Goal: Information Seeking & Learning: Learn about a topic

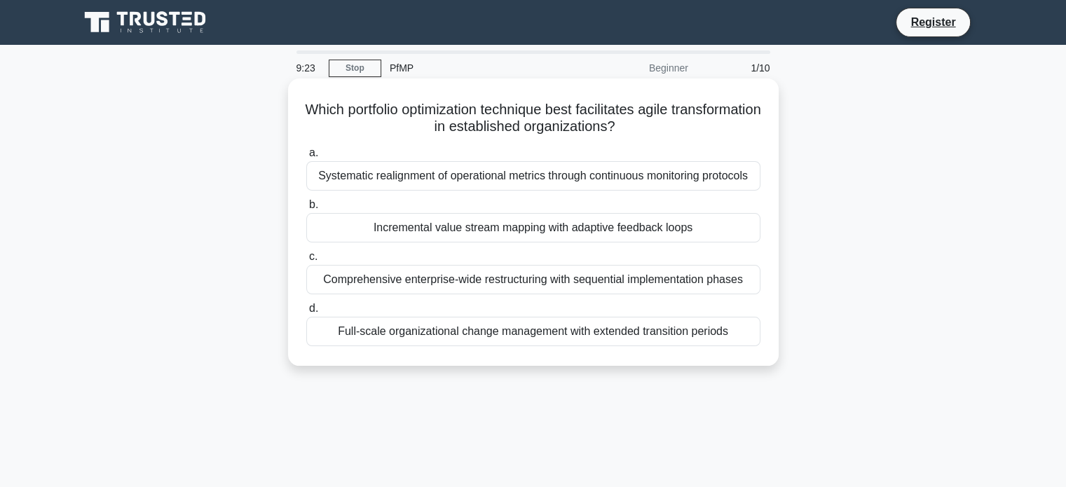
click at [526, 187] on div "Systematic realignment of operational metrics through continuous monitoring pro…" at bounding box center [533, 175] width 454 height 29
click at [306, 158] on input "a. Systematic realignment of operational metrics through continuous monitoring …" at bounding box center [306, 153] width 0 height 9
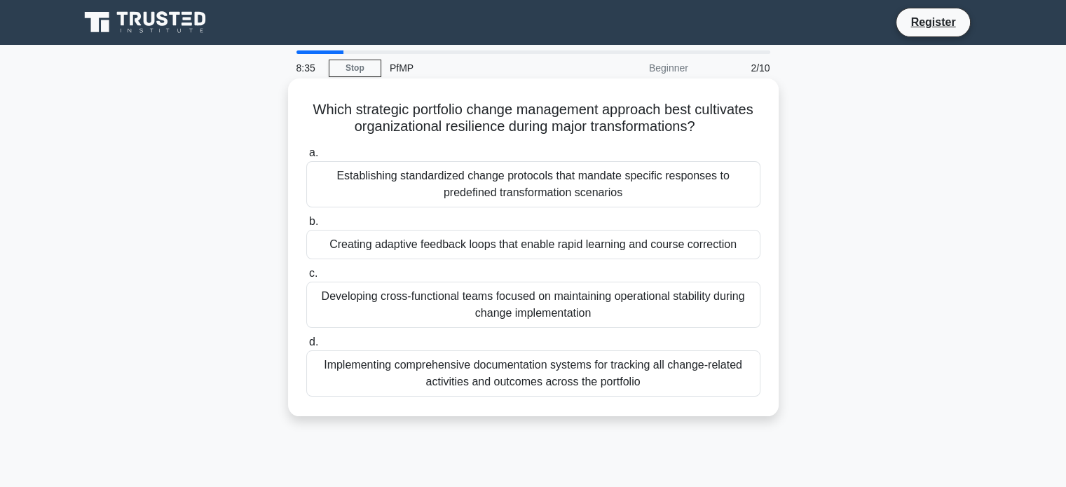
click at [515, 186] on div "Establishing standardized change protocols that mandate specific responses to p…" at bounding box center [533, 184] width 454 height 46
click at [306, 158] on input "a. Establishing standardized change protocols that mandate specific responses t…" at bounding box center [306, 153] width 0 height 9
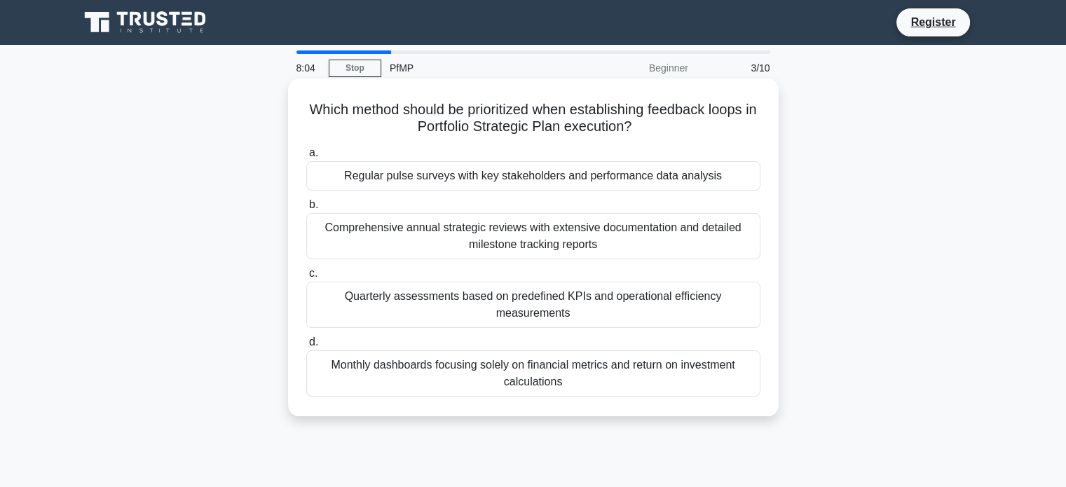
click at [513, 236] on div "Comprehensive annual strategic reviews with extensive documentation and detaile…" at bounding box center [533, 236] width 454 height 46
click at [306, 210] on input "b. Comprehensive annual strategic reviews with extensive documentation and deta…" at bounding box center [306, 204] width 0 height 9
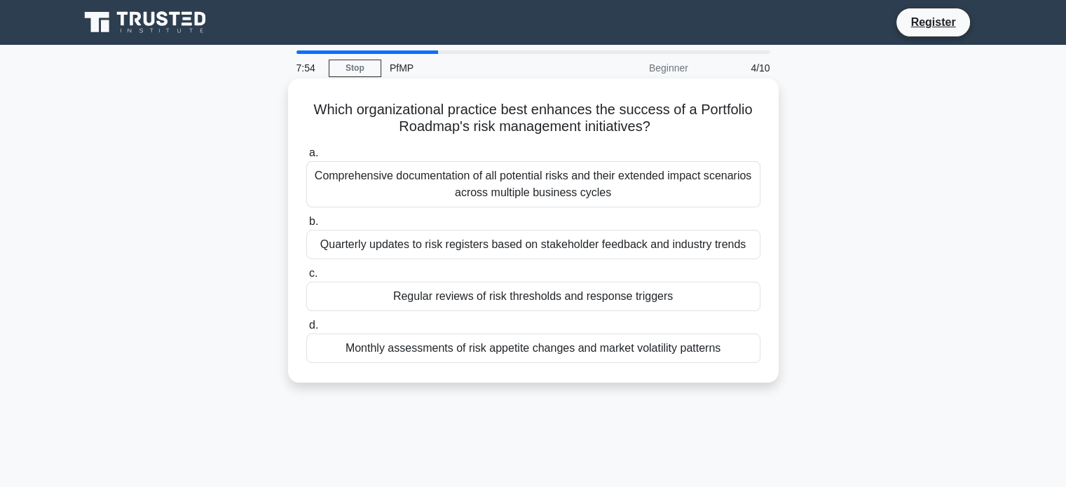
click at [517, 301] on div "Regular reviews of risk thresholds and response triggers" at bounding box center [533, 296] width 454 height 29
click at [306, 278] on input "c. Regular reviews of risk thresholds and response triggers" at bounding box center [306, 273] width 0 height 9
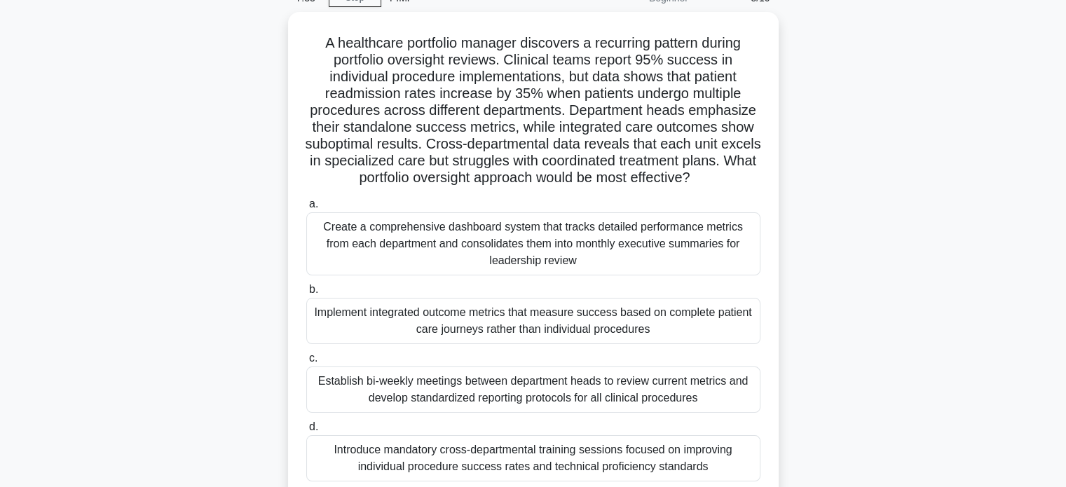
scroll to position [140, 0]
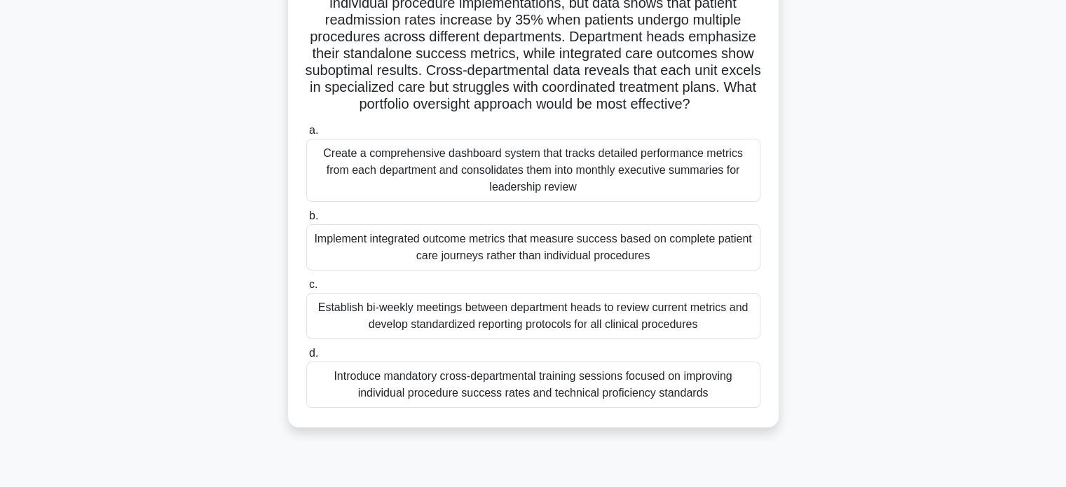
click at [548, 163] on div "Create a comprehensive dashboard system that tracks detailed performance metric…" at bounding box center [533, 170] width 454 height 63
click at [306, 135] on input "a. Create a comprehensive dashboard system that tracks detailed performance met…" at bounding box center [306, 130] width 0 height 9
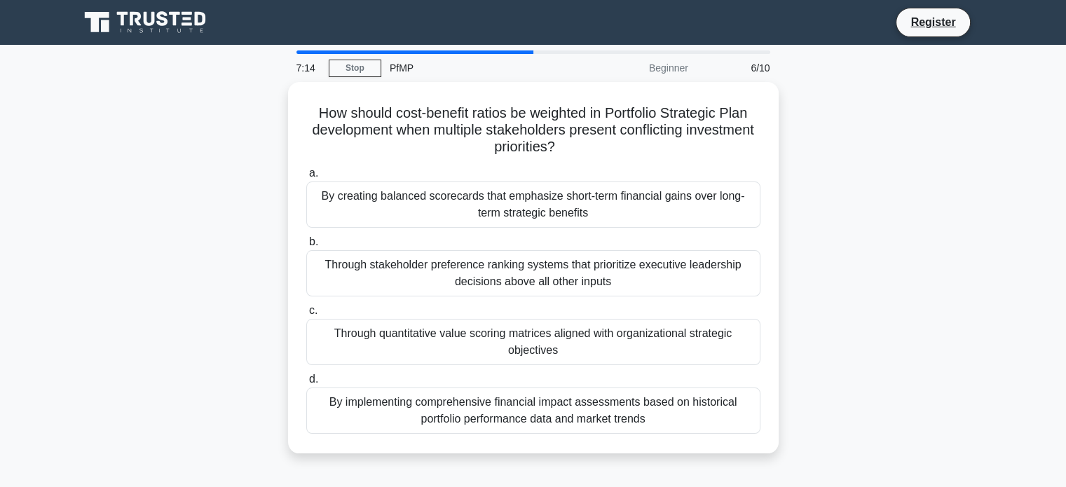
scroll to position [0, 0]
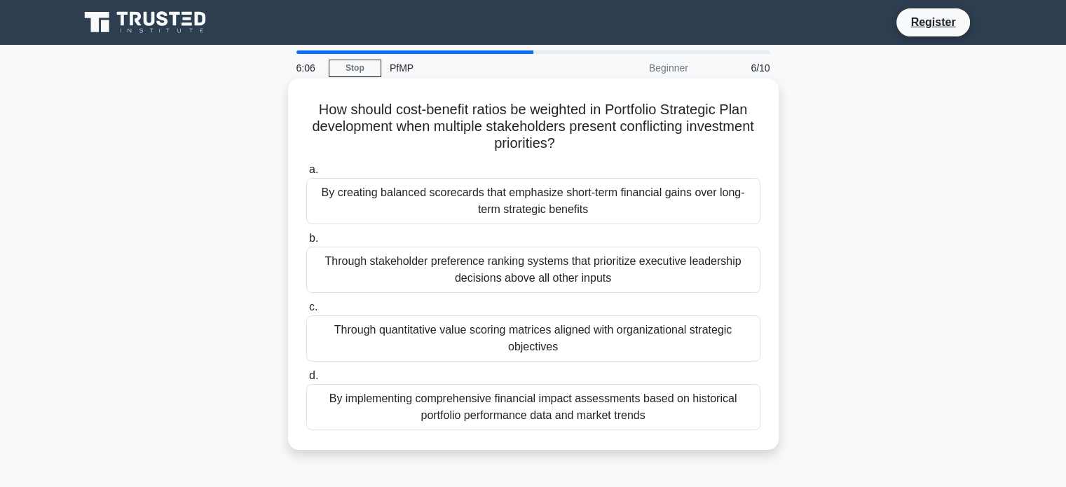
click at [444, 341] on div "Through quantitative value scoring matrices aligned with organizational strateg…" at bounding box center [533, 338] width 454 height 46
click at [306, 312] on input "c. Through quantitative value scoring matrices aligned with organizational stra…" at bounding box center [306, 307] width 0 height 9
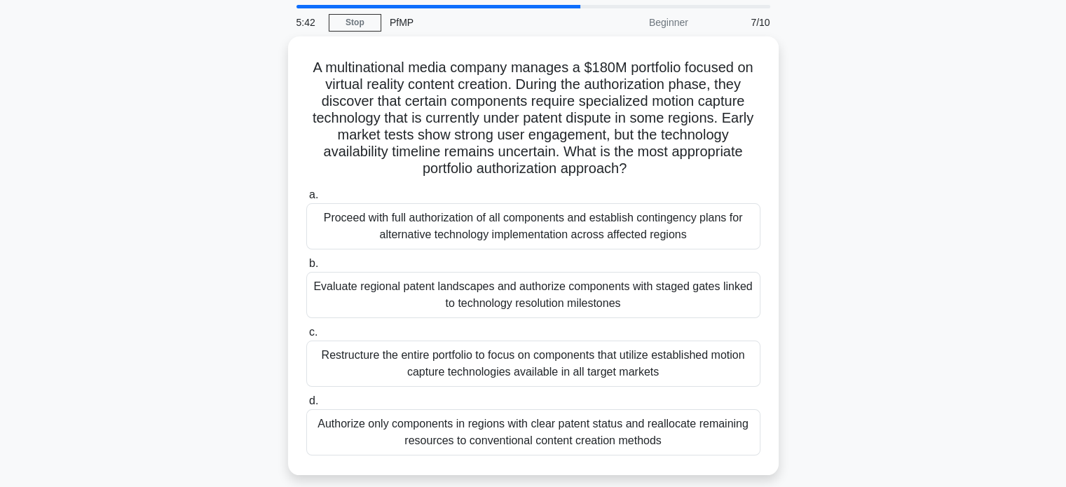
scroll to position [70, 0]
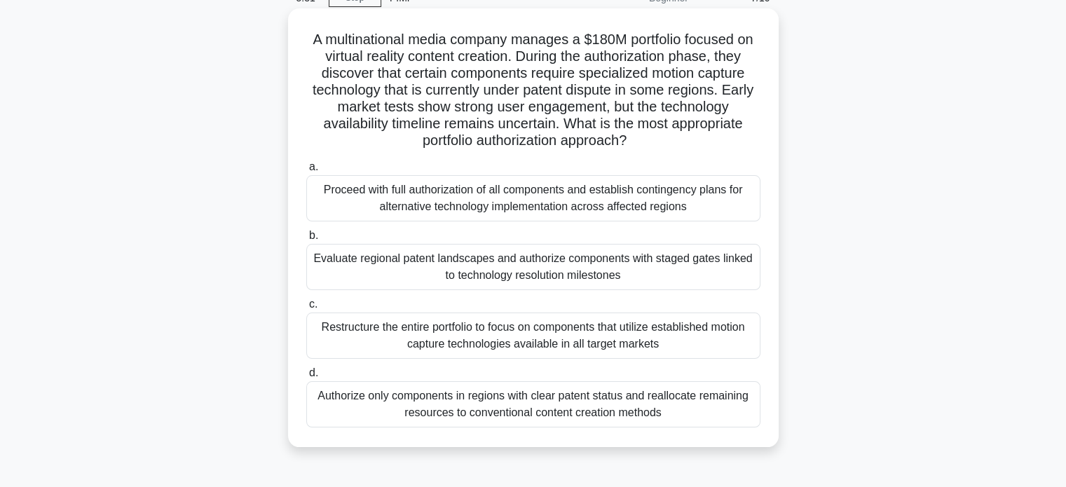
click at [643, 395] on div "Authorize only components in regions with clear patent status and reallocate re…" at bounding box center [533, 404] width 454 height 46
click at [306, 378] on input "d. Authorize only components in regions with clear patent status and reallocate…" at bounding box center [306, 373] width 0 height 9
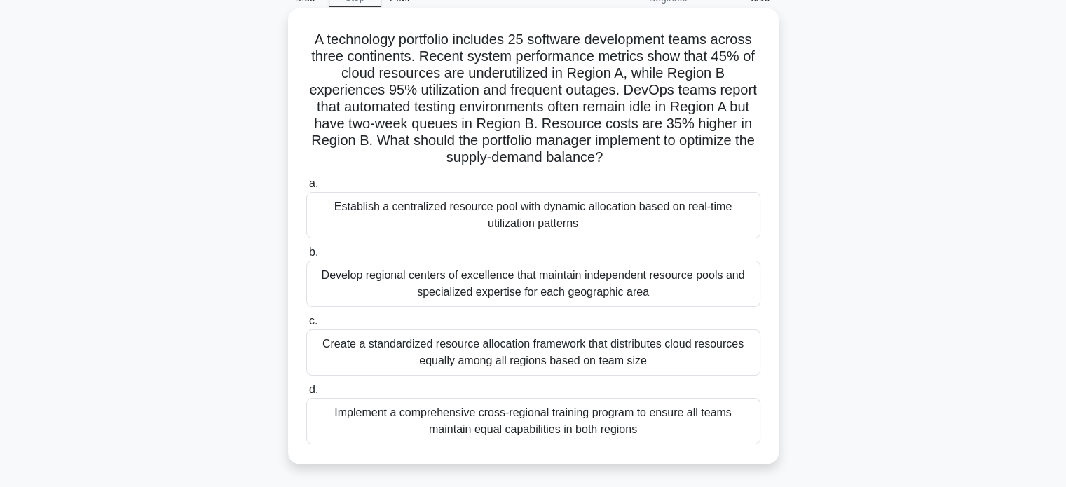
click at [601, 435] on div "Implement a comprehensive cross-regional training program to ensure all teams m…" at bounding box center [533, 421] width 454 height 46
click at [306, 395] on input "d. Implement a comprehensive cross-regional training program to ensure all team…" at bounding box center [306, 390] width 0 height 9
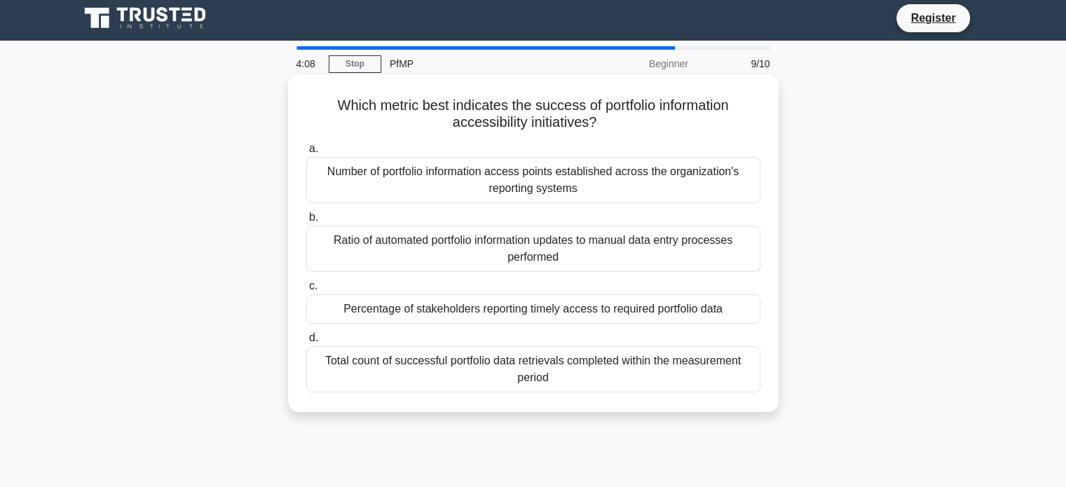
scroll to position [0, 0]
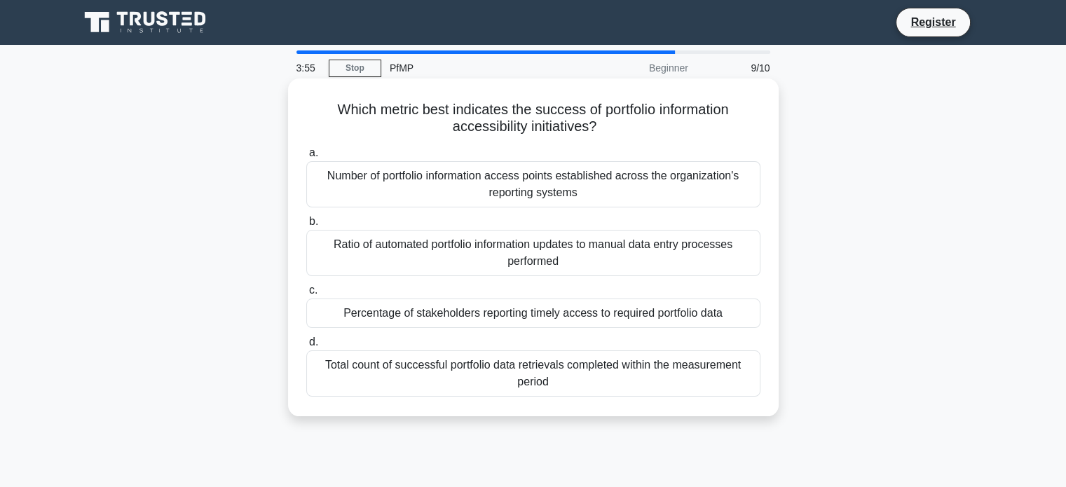
click at [594, 369] on div "Total count of successful portfolio data retrievals completed within the measur…" at bounding box center [533, 373] width 454 height 46
click at [306, 347] on input "d. Total count of successful portfolio data retrievals completed within the mea…" at bounding box center [306, 342] width 0 height 9
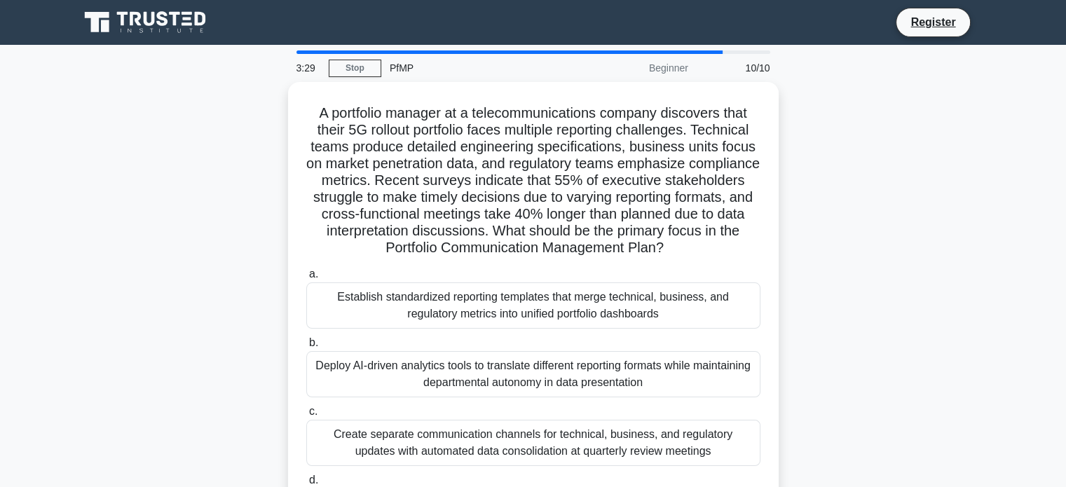
scroll to position [70, 0]
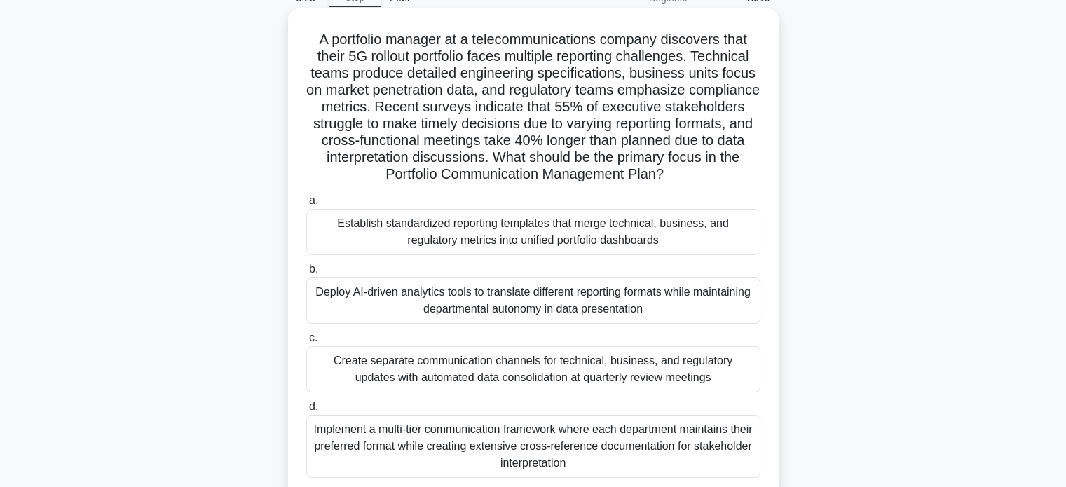
click at [504, 315] on div "Deploy AI-driven analytics tools to translate different reporting formats while…" at bounding box center [533, 301] width 454 height 46
click at [306, 274] on input "b. Deploy AI-driven analytics tools to translate different reporting formats wh…" at bounding box center [306, 269] width 0 height 9
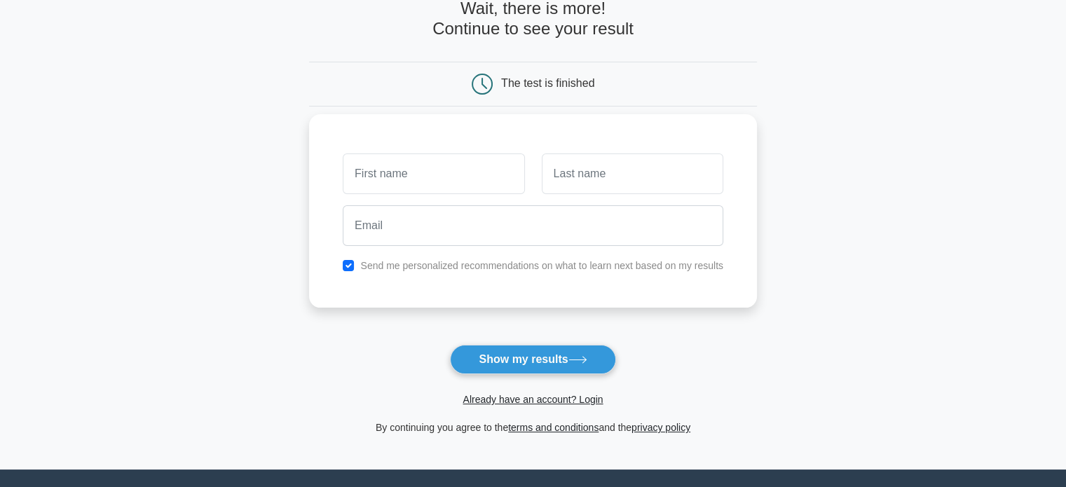
scroll to position [140, 0]
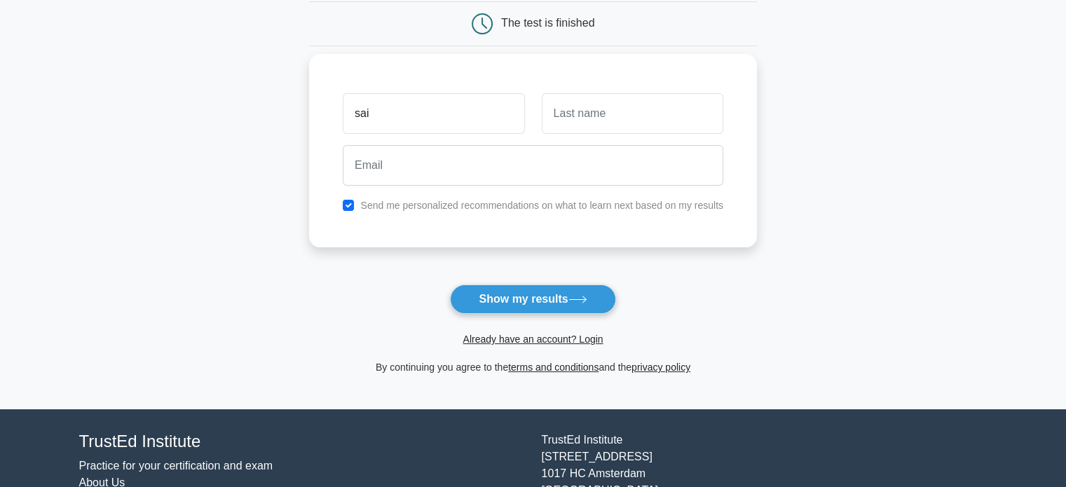
type input "sai"
type input "dar"
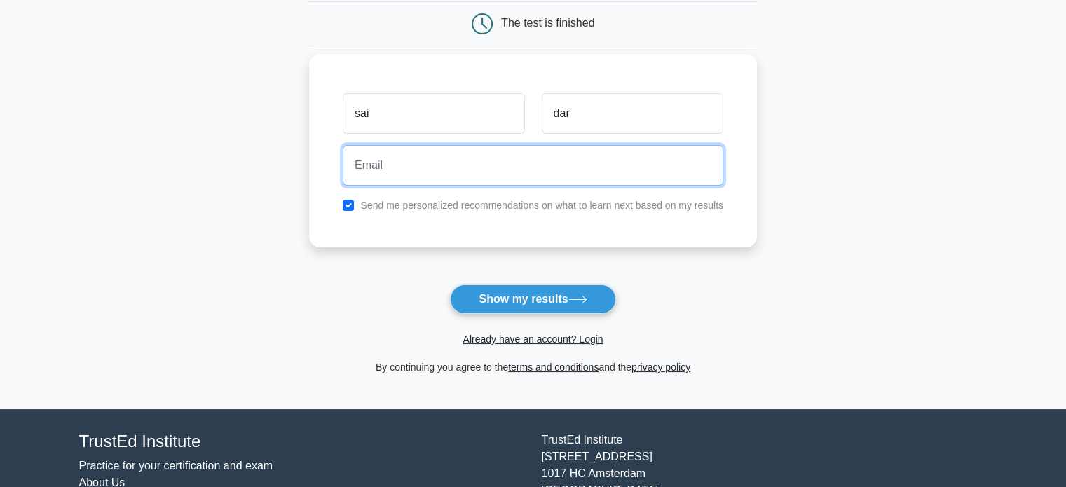
click at [383, 168] on input "email" at bounding box center [533, 165] width 381 height 41
type input "sai@gmail.com"
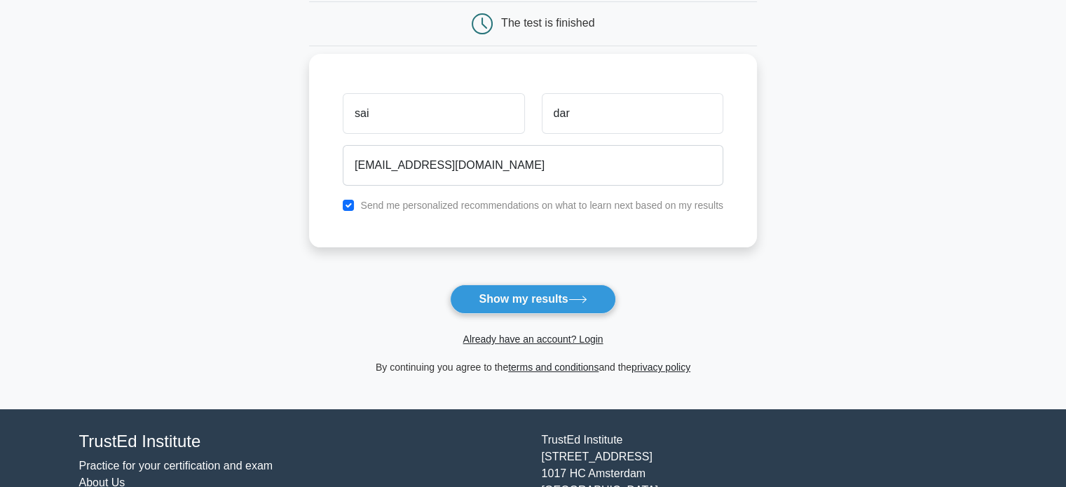
click at [441, 201] on label "Send me personalized recommendations on what to learn next based on my results" at bounding box center [541, 205] width 363 height 11
click at [357, 203] on div "Send me personalized recommendations on what to learn next based on my results" at bounding box center [532, 205] width 397 height 17
click at [351, 203] on input "checkbox" at bounding box center [348, 205] width 11 height 11
checkbox input "false"
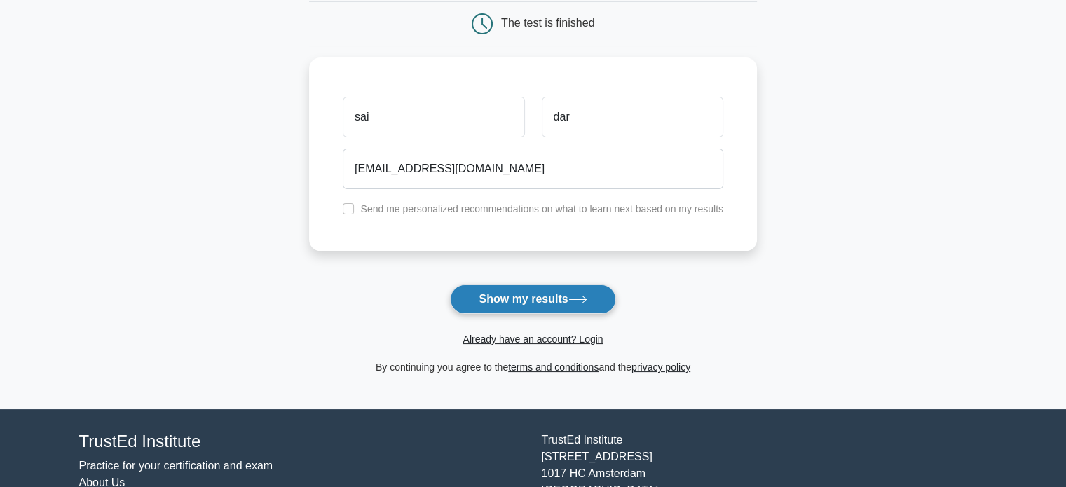
click at [516, 293] on button "Show my results" at bounding box center [532, 299] width 165 height 29
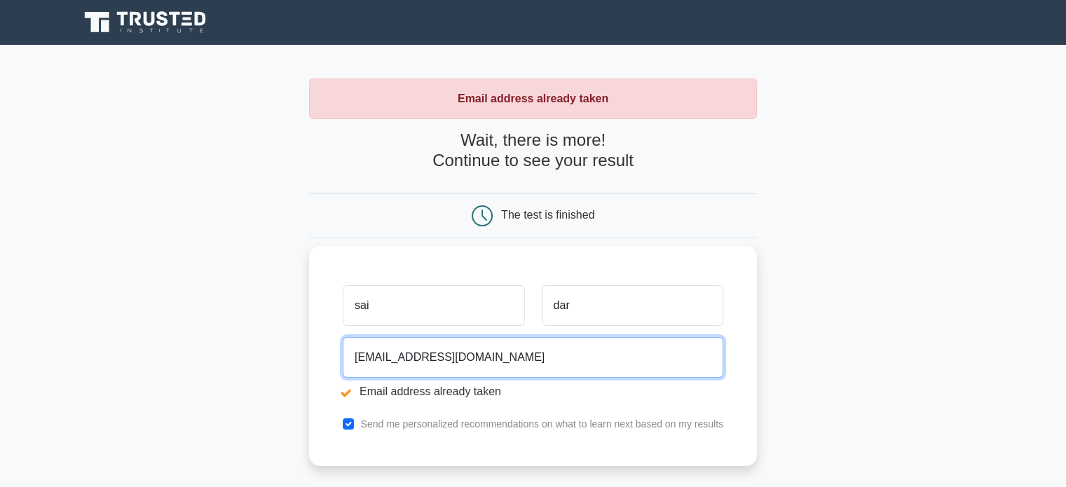
click at [367, 357] on input "sai@gmail.com" at bounding box center [533, 357] width 381 height 41
drag, startPoint x: 504, startPoint y: 371, endPoint x: 266, endPoint y: 355, distance: 238.1
click at [266, 355] on main "Email address already taken Wait, there is more! Continue to see your result Th…" at bounding box center [533, 336] width 1066 height 583
click at [374, 367] on input "sai@gmail.com" at bounding box center [533, 357] width 381 height 41
click at [368, 364] on input "sai@gmail.com" at bounding box center [533, 357] width 381 height 41
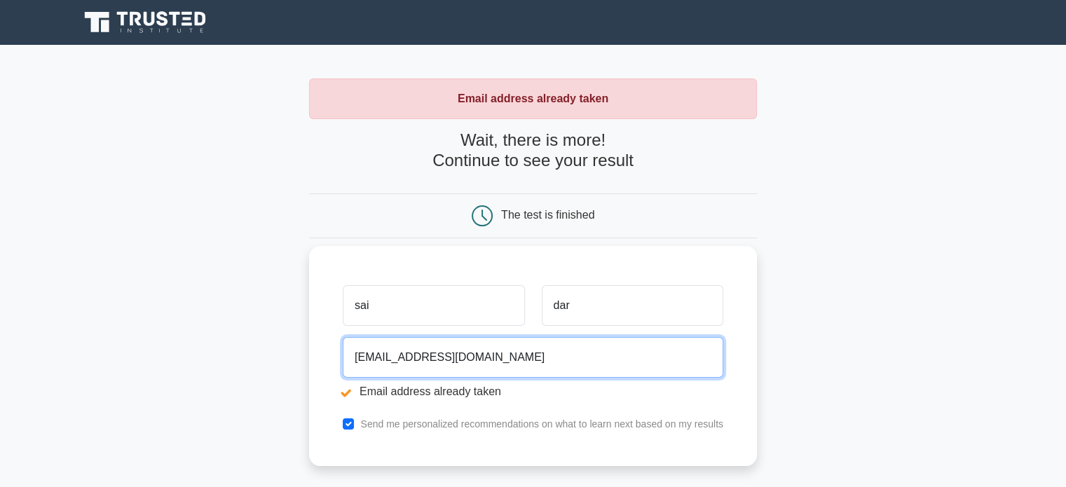
scroll to position [140, 0]
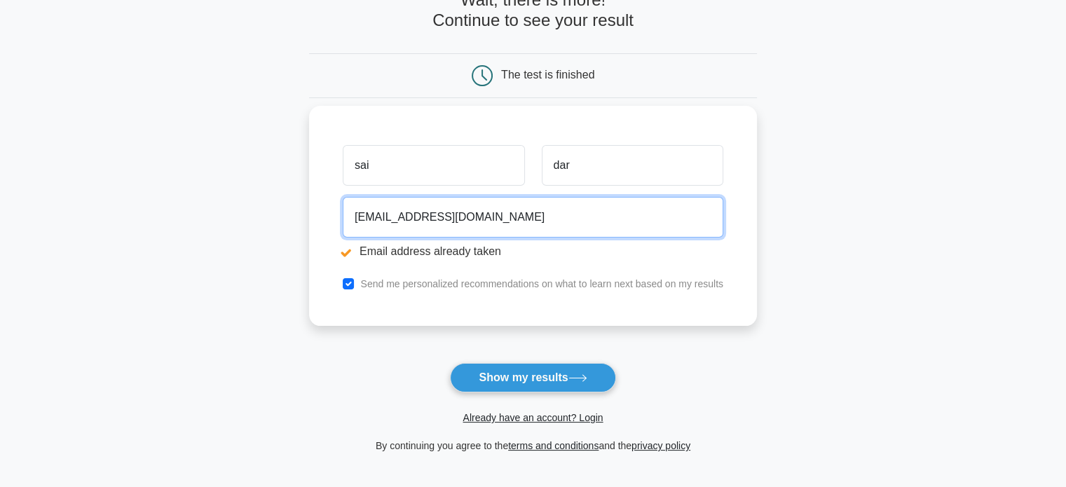
type input "sai.dac@gmail.com"
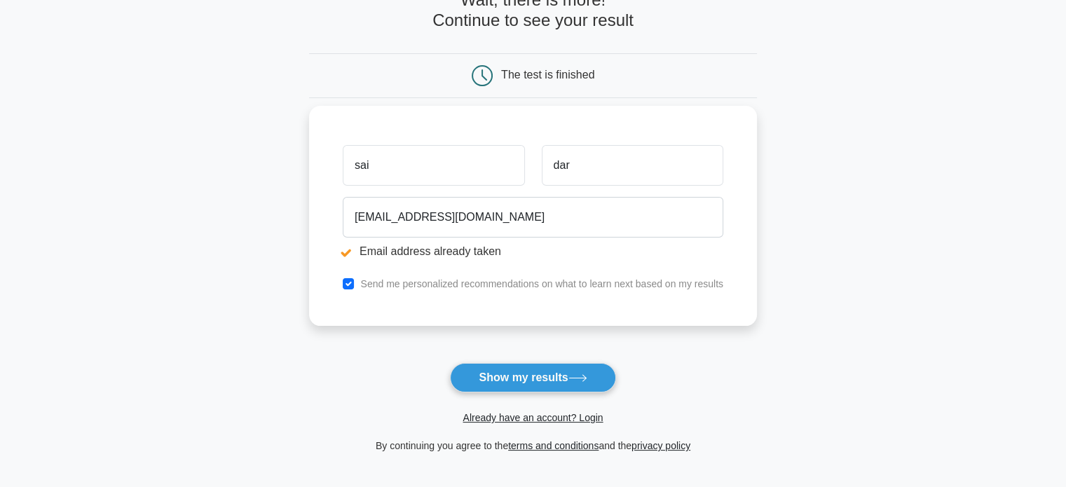
click at [345, 285] on div "Send me personalized recommendations on what to learn next based on my results" at bounding box center [532, 283] width 397 height 17
click at [352, 280] on input "checkbox" at bounding box center [348, 283] width 11 height 11
checkbox input "false"
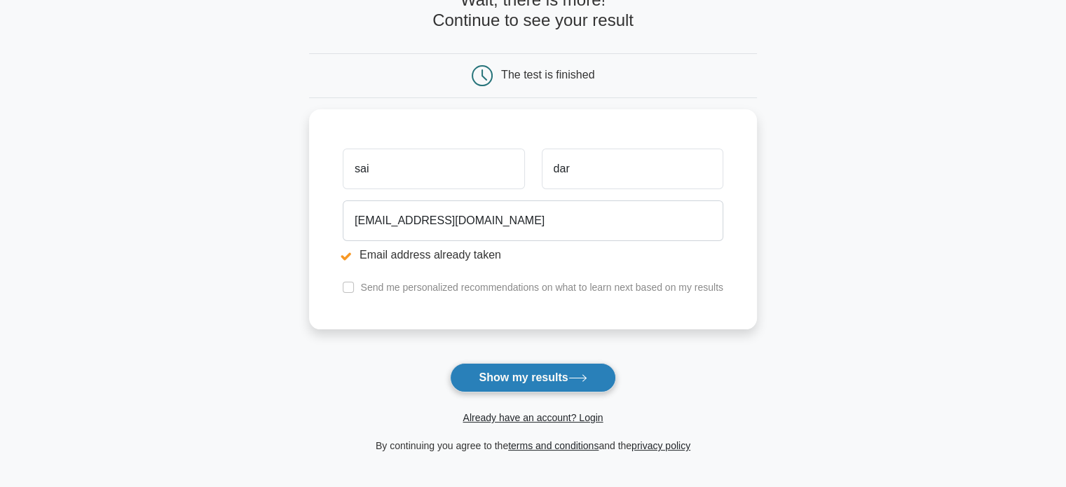
click at [494, 378] on button "Show my results" at bounding box center [532, 377] width 165 height 29
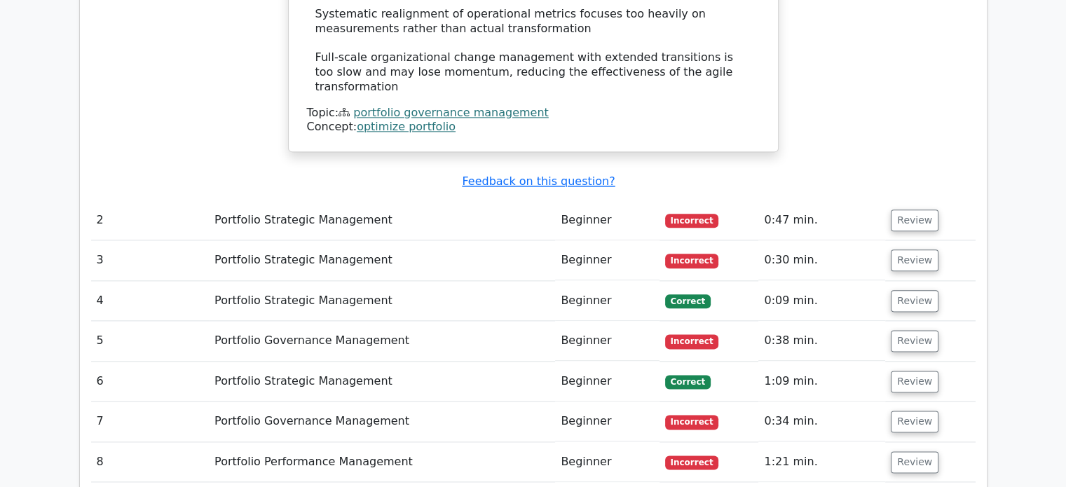
scroll to position [1605, 0]
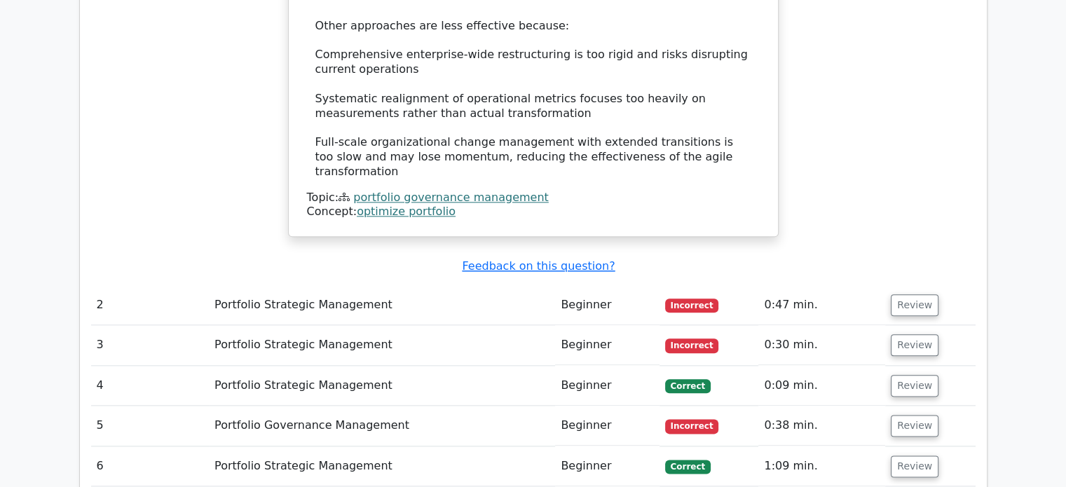
click at [288, 366] on td "Portfolio Strategic Management" at bounding box center [382, 386] width 346 height 40
click at [910, 375] on button "Review" at bounding box center [915, 386] width 48 height 22
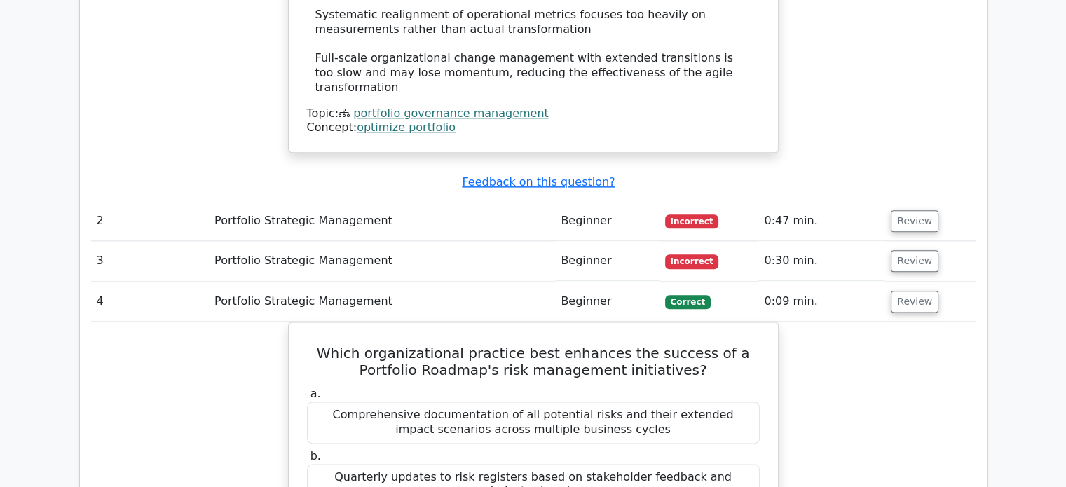
scroll to position [1745, 0]
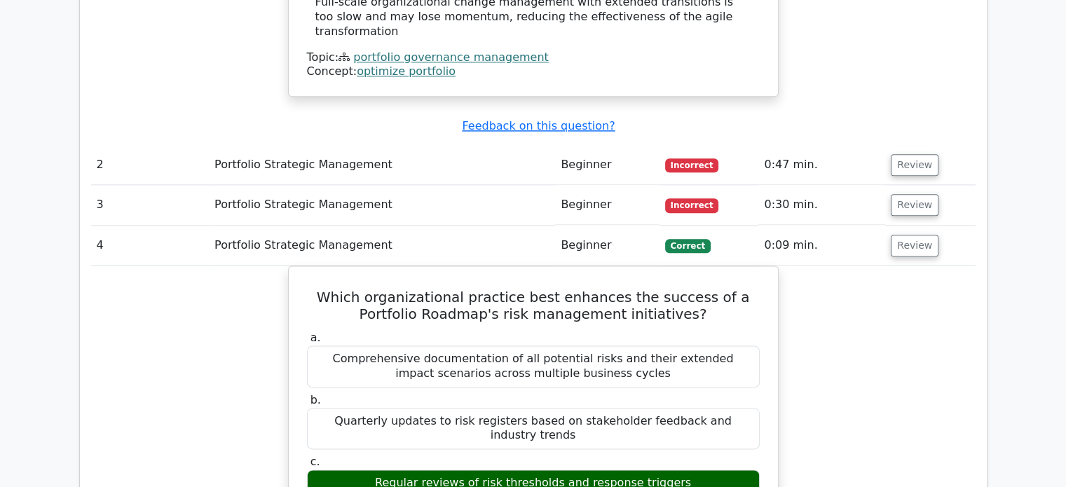
drag, startPoint x: 517, startPoint y: 219, endPoint x: 137, endPoint y: 325, distance: 393.7
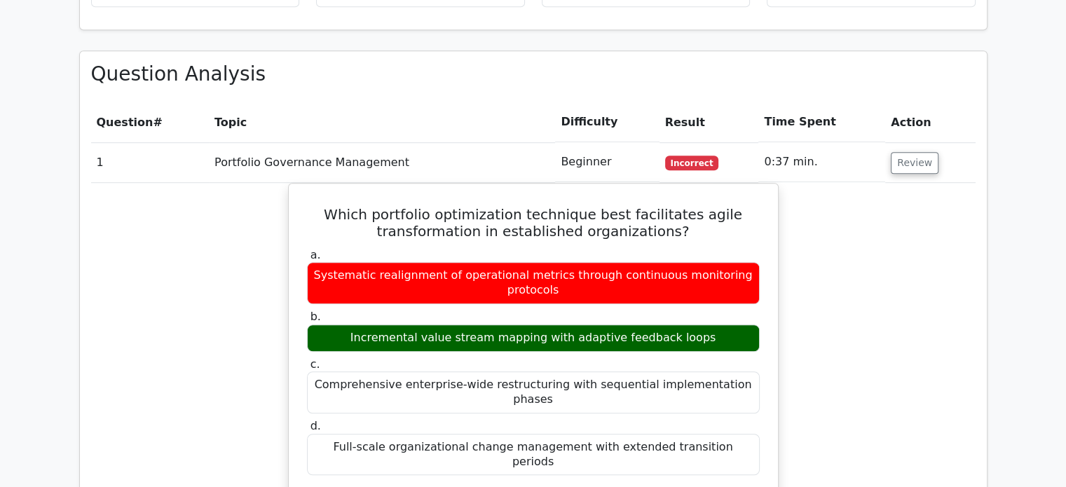
scroll to position [763, 0]
